Goal: Task Accomplishment & Management: Manage account settings

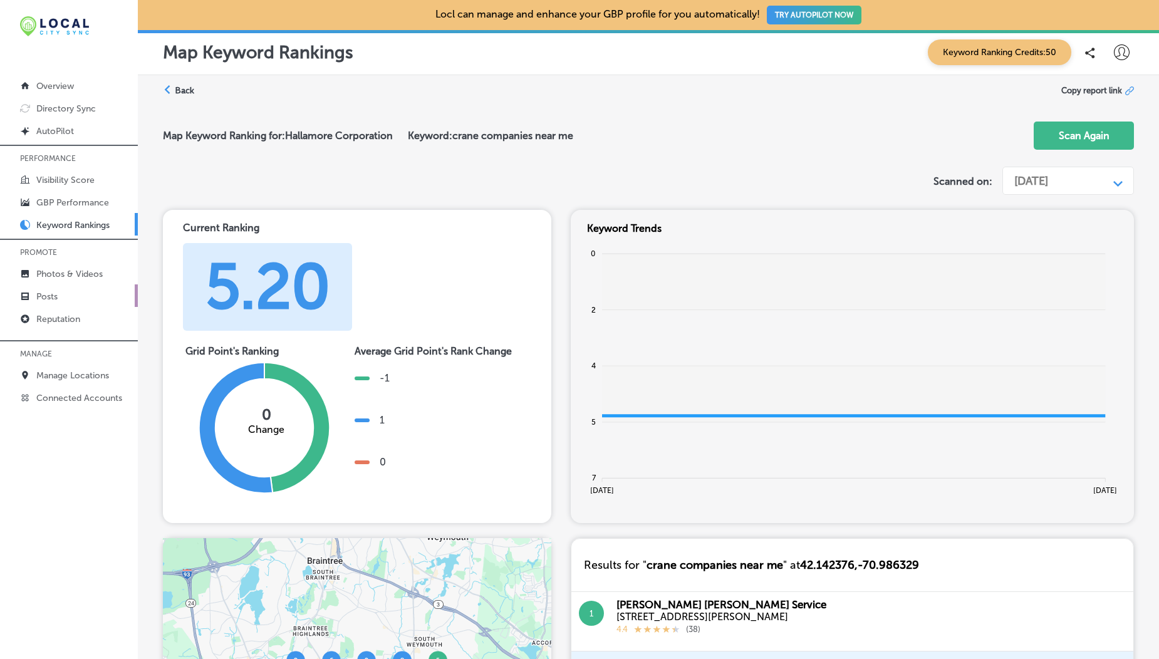
scroll to position [786, 0]
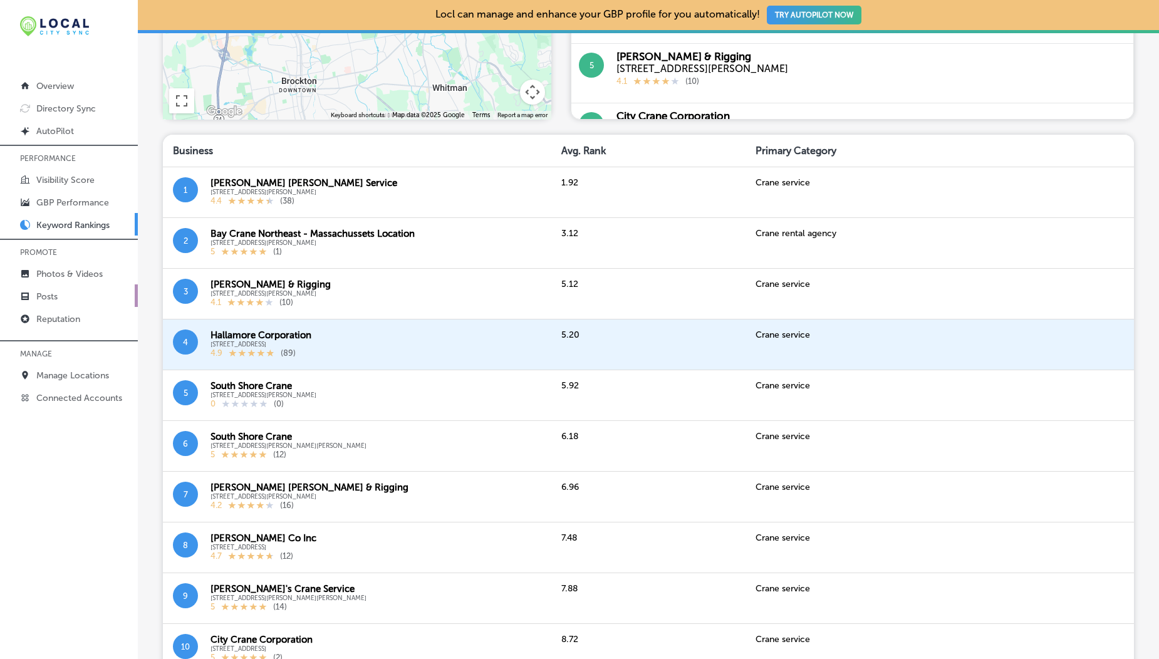
click at [77, 284] on link "Posts" at bounding box center [69, 295] width 138 height 23
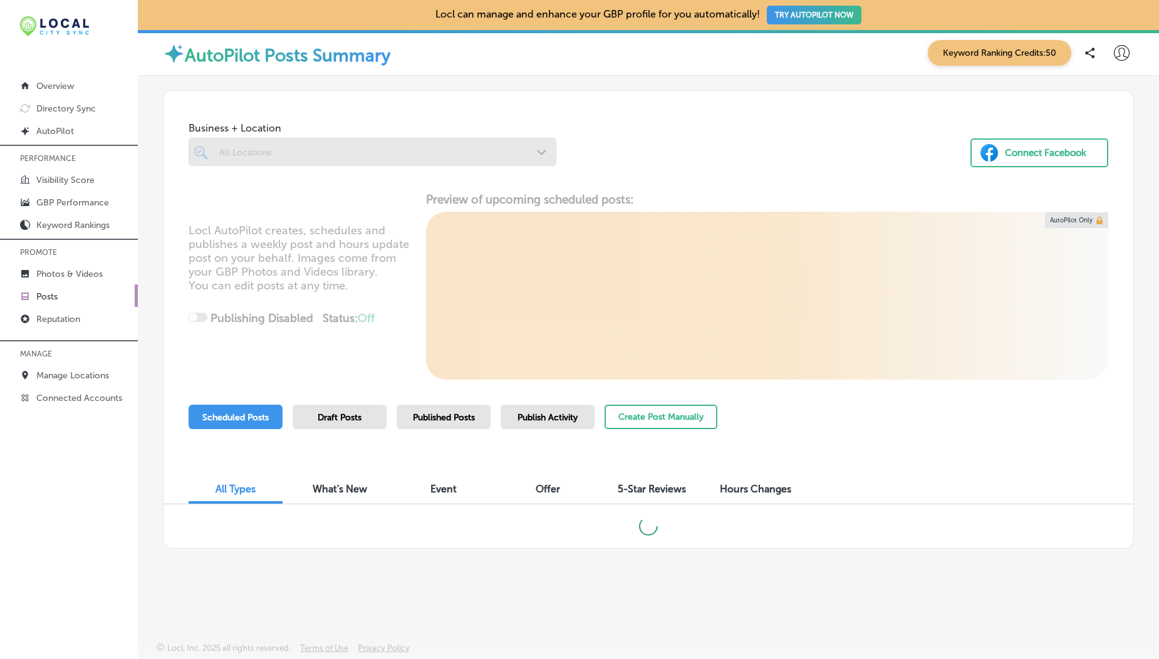
click at [1123, 47] on icon at bounding box center [1121, 53] width 16 height 16
click at [1091, 168] on p "Log Out" at bounding box center [1094, 161] width 38 height 15
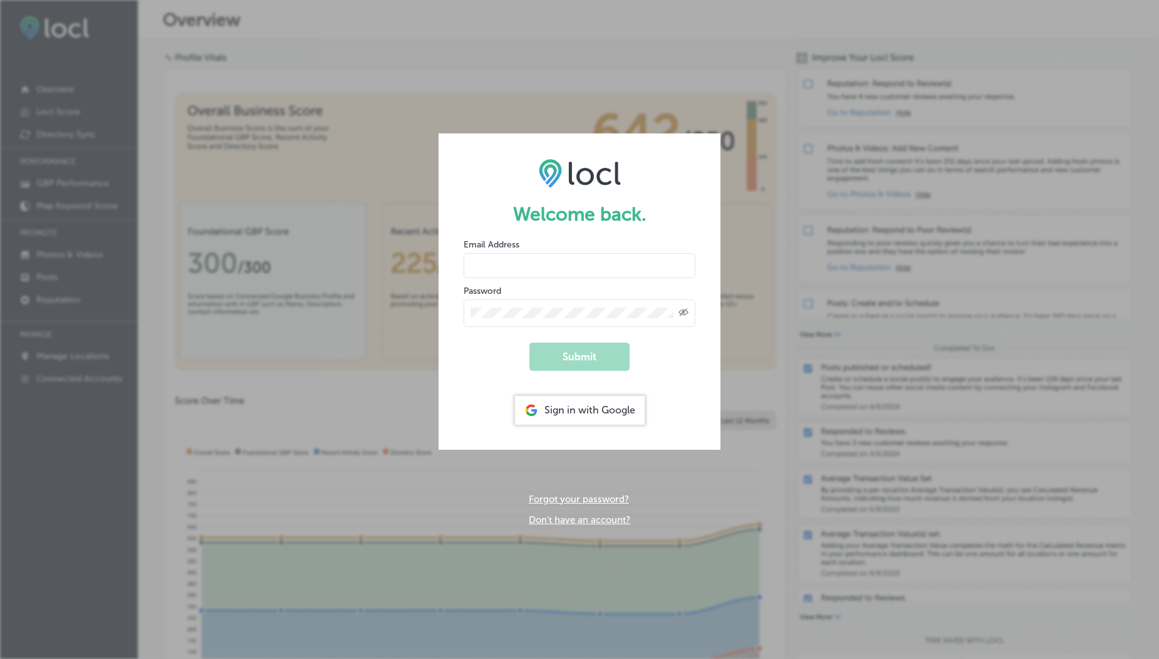
type input "[EMAIL_ADDRESS][DOMAIN_NAME]"
click at [761, 106] on div "Welcome back. Email Address [EMAIL_ADDRESS][DOMAIN_NAME] Password Created with …" at bounding box center [579, 329] width 1159 height 659
click at [389, 552] on div "Welcome back. Email Address [EMAIL_ADDRESS][DOMAIN_NAME] Password Created with …" at bounding box center [579, 329] width 1159 height 659
